Goal: Task Accomplishment & Management: Manage account settings

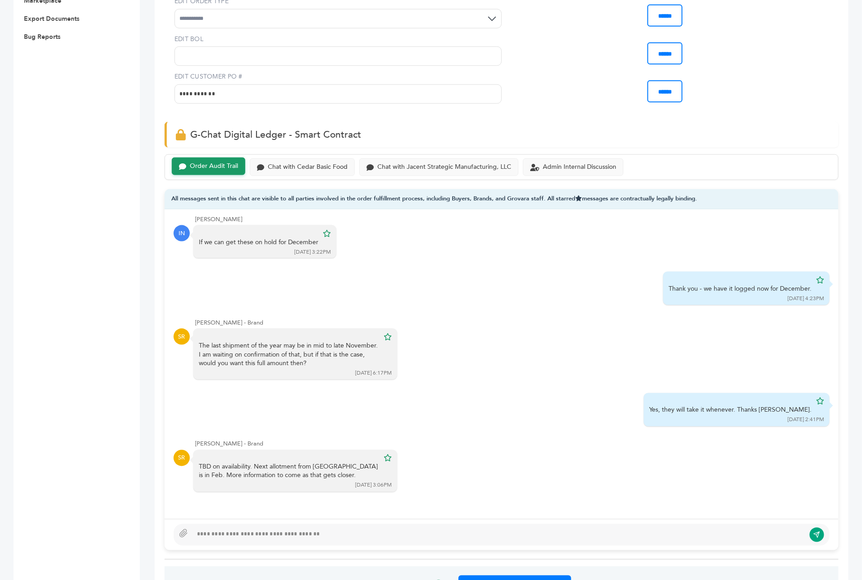
scroll to position [487, 0]
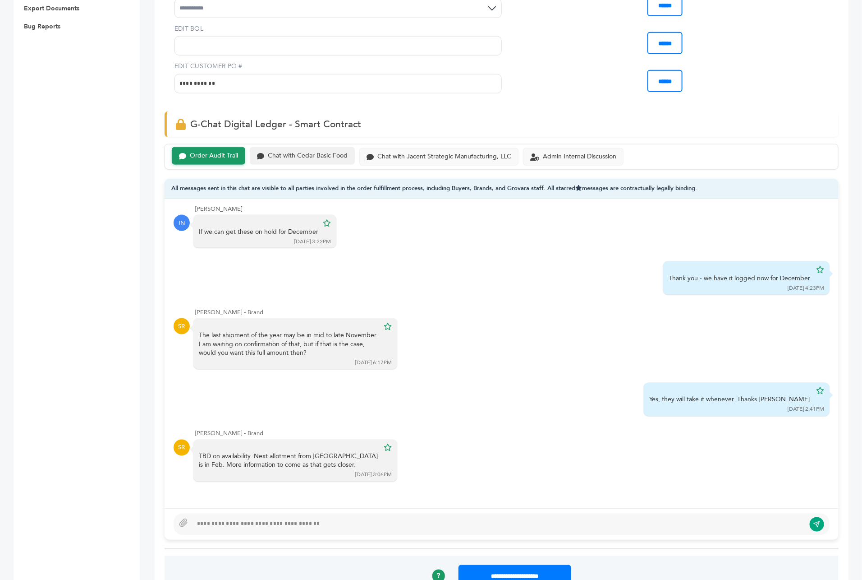
click at [341, 152] on div "Chat with Cedar Basic Food" at bounding box center [308, 156] width 80 height 8
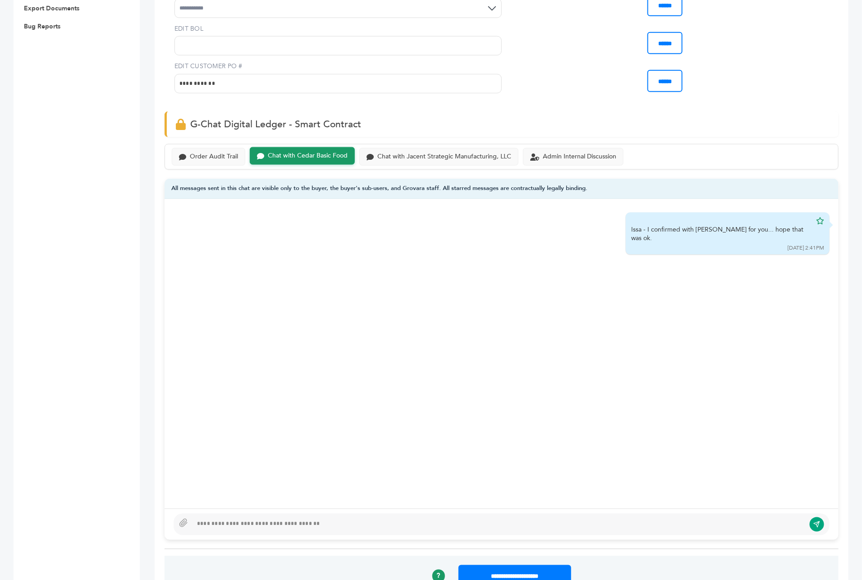
click at [287, 513] on div at bounding box center [502, 524] width 656 height 22
click at [422, 152] on div "Chat with Jacent Strategic Manufacturing, LLC" at bounding box center [445, 156] width 134 height 8
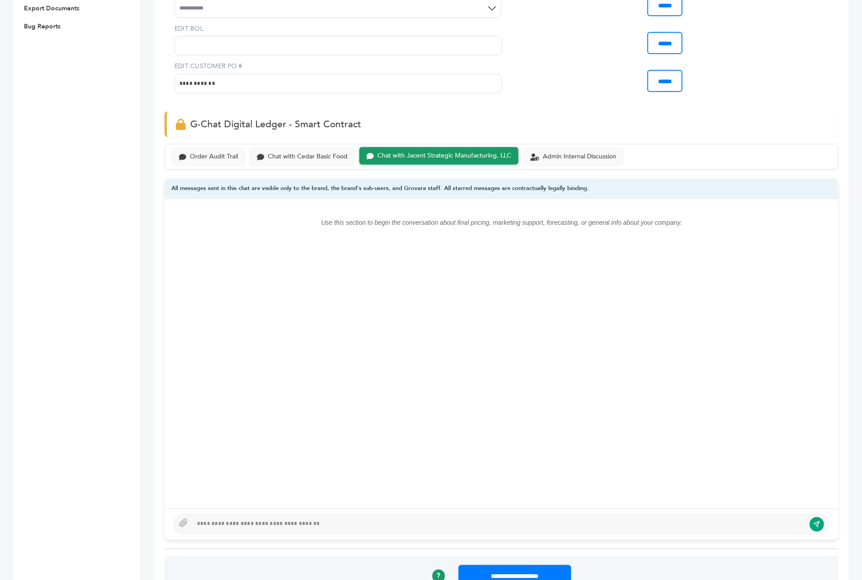
click at [257, 513] on div at bounding box center [502, 524] width 656 height 22
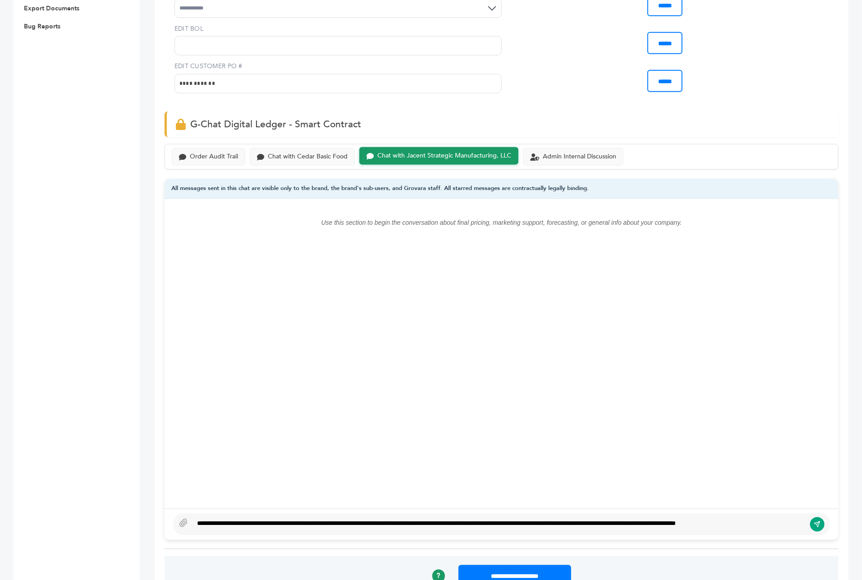
scroll to position [481, 0]
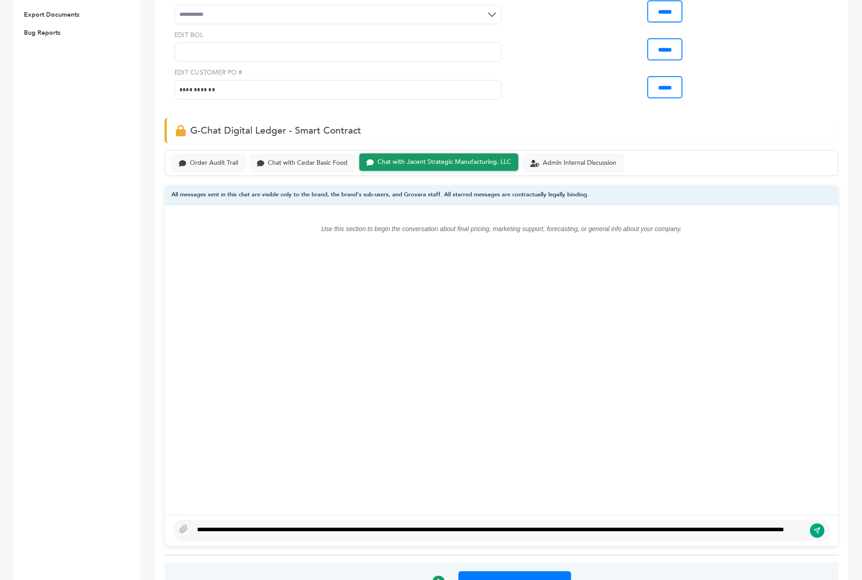
type textarea "**********"
click at [824, 523] on button "submit" at bounding box center [817, 530] width 15 height 15
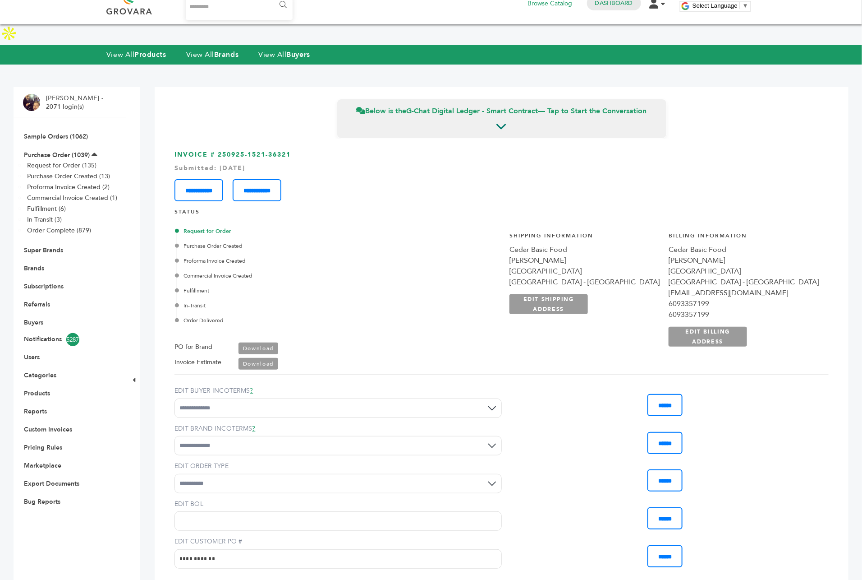
scroll to position [0, 0]
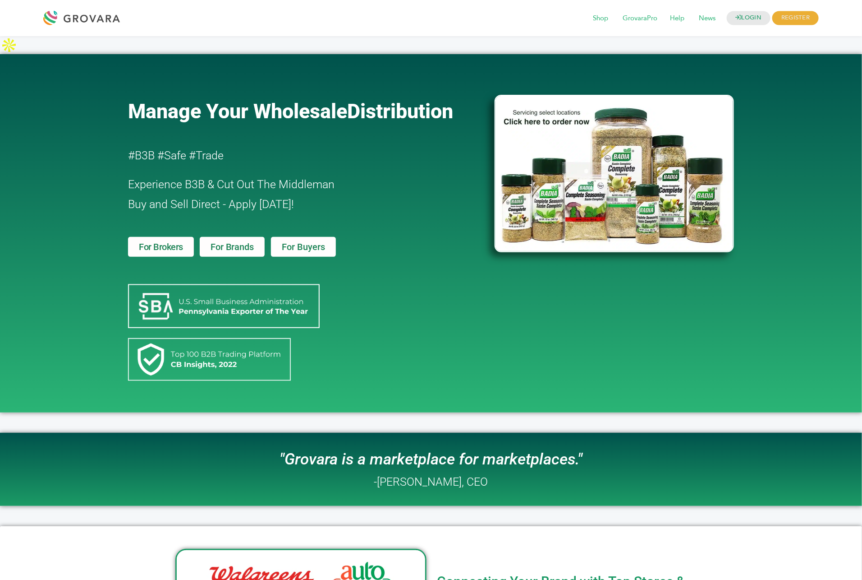
click at [741, 5] on div "LOGIN REGISTER I'm a Buyer I'm a Brand Shop GrovaraPro Help News" at bounding box center [431, 18] width 862 height 36
click at [736, 22] on link "LOGIN" at bounding box center [749, 18] width 44 height 14
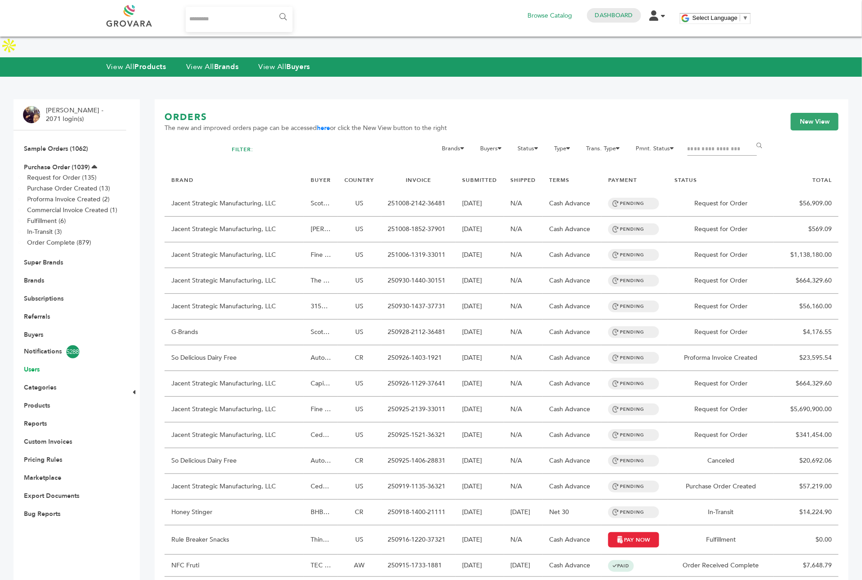
click at [28, 365] on link "Users" at bounding box center [32, 369] width 16 height 9
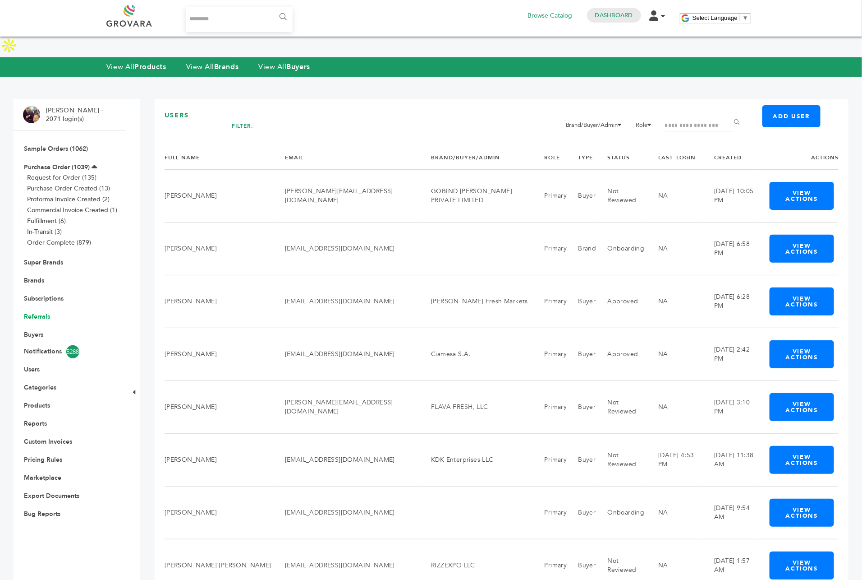
click at [38, 312] on link "Referrals" at bounding box center [37, 316] width 26 height 9
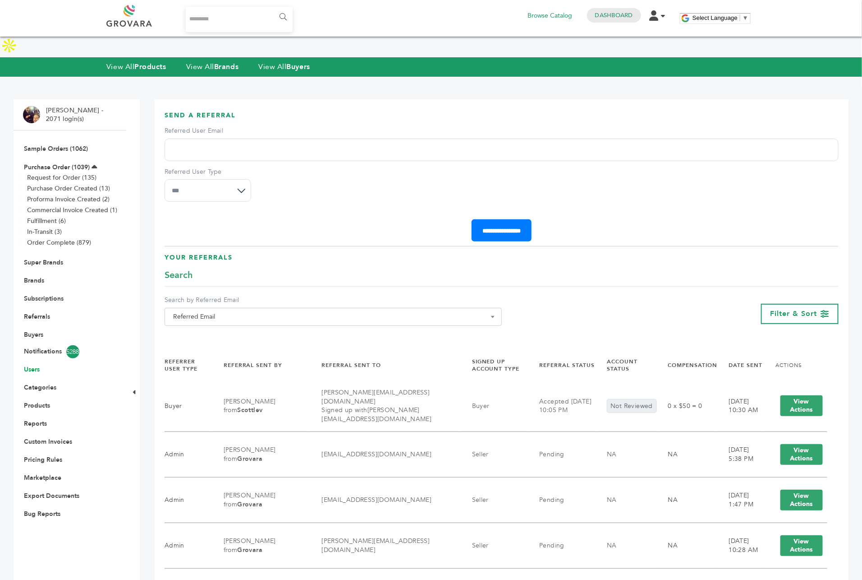
click at [33, 365] on link "Users" at bounding box center [32, 369] width 16 height 9
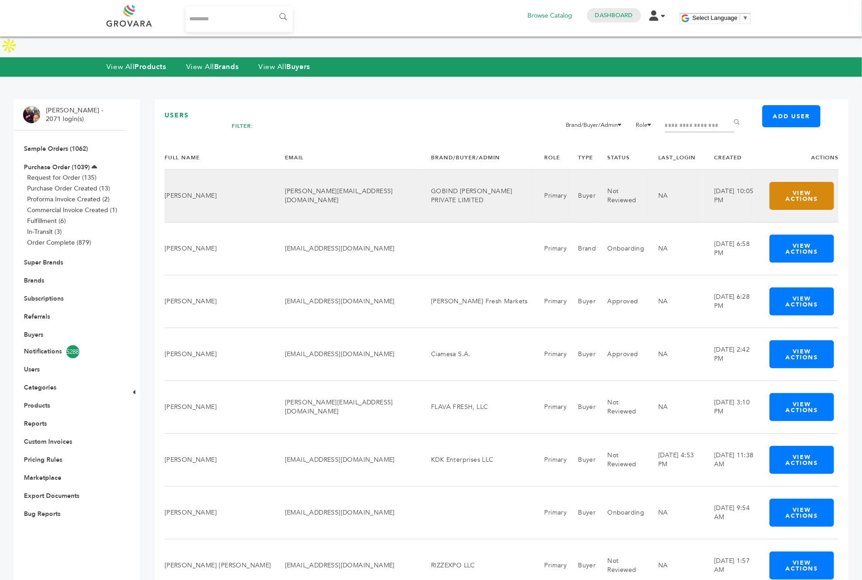
click at [793, 182] on button "View Actions" at bounding box center [802, 196] width 65 height 28
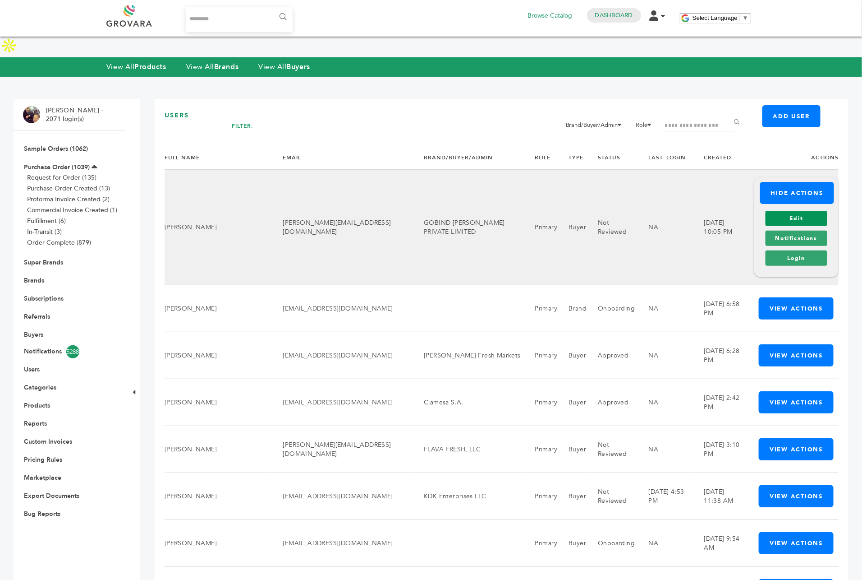
click at [784, 211] on link "Edit" at bounding box center [797, 218] width 62 height 15
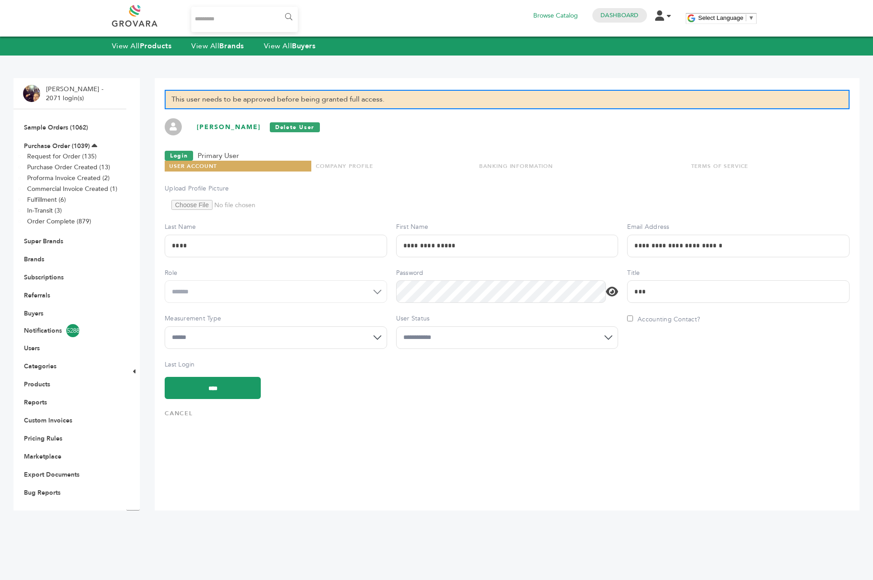
click at [443, 332] on select "**********" at bounding box center [507, 337] width 222 height 23
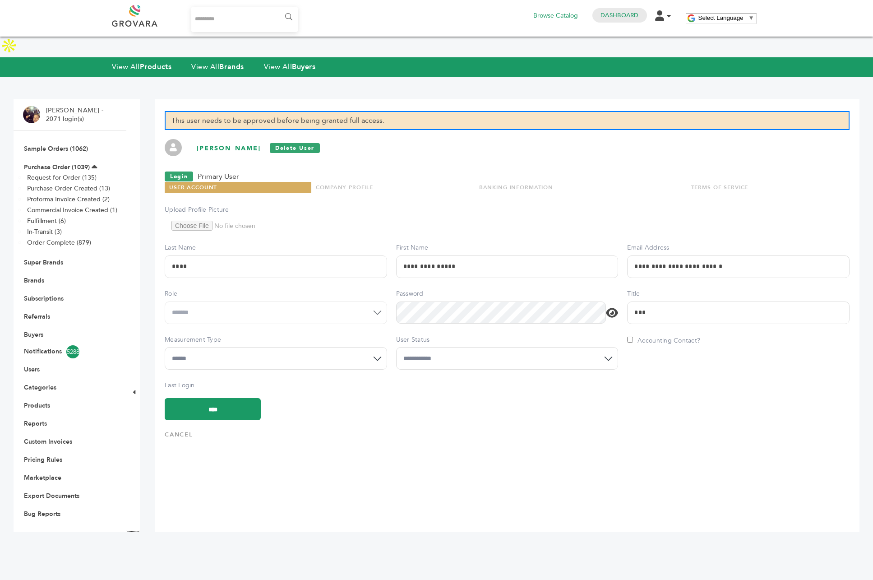
select select "*"
click at [396, 347] on select "**********" at bounding box center [507, 358] width 222 height 23
click at [225, 398] on input "****" at bounding box center [213, 409] width 96 height 22
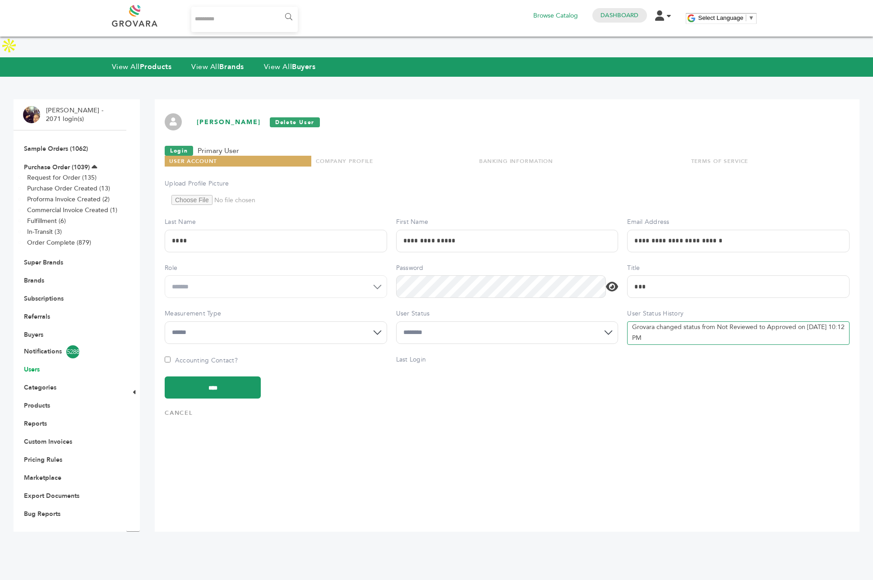
click at [32, 365] on link "Users" at bounding box center [32, 369] width 16 height 9
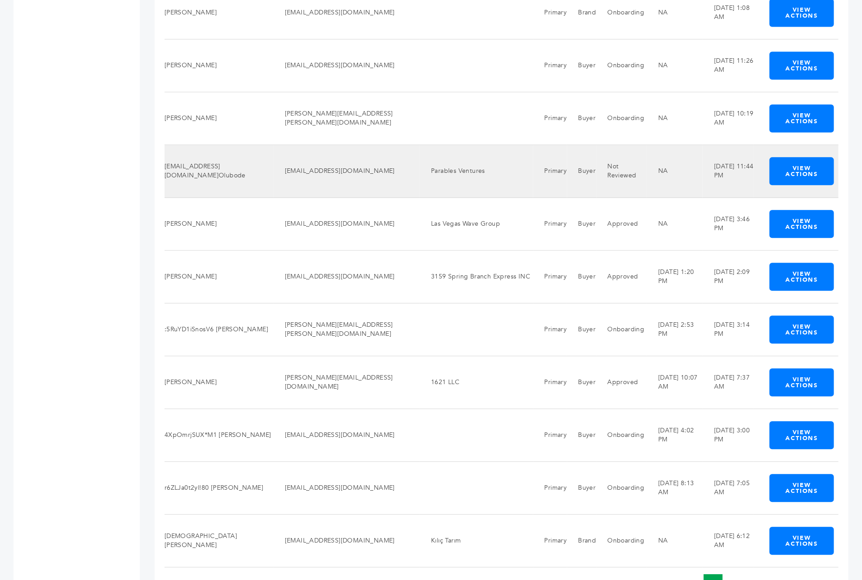
scroll to position [929, 0]
